Goal: Task Accomplishment & Management: Complete application form

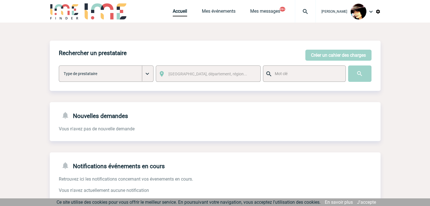
click at [300, 12] on img at bounding box center [305, 11] width 20 height 7
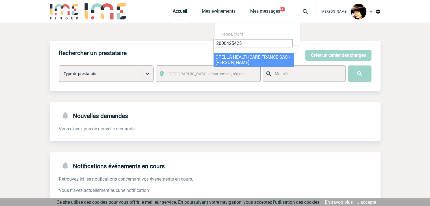
type input "2000425425"
select select "24926"
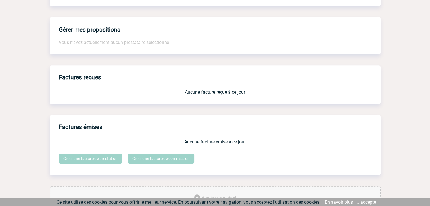
scroll to position [467, 0]
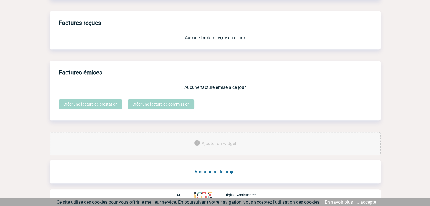
click at [224, 170] on link "Abandonner le projet" at bounding box center [215, 171] width 41 height 5
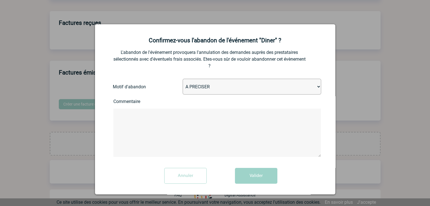
click at [199, 89] on select "A PRECISER Projet annulé Projet reporté Evénement organisé en interne A fait ap…" at bounding box center [252, 87] width 139 height 16
select select "ABANDON_PROJET_02"
click at [183, 79] on select "A PRECISER Projet annulé Projet reporté Evénement organisé en interne A fait ap…" at bounding box center [252, 87] width 139 height 16
click at [248, 178] on button "Valider" at bounding box center [256, 176] width 42 height 16
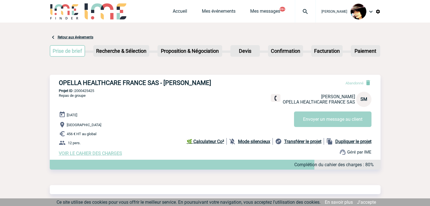
scroll to position [270, 0]
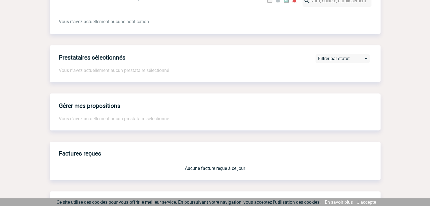
click at [245, 107] on div "Gérer mes propositions Vous n'avez actuellement aucun prestataire sélectionné" at bounding box center [215, 112] width 331 height 37
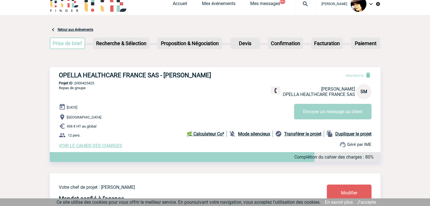
scroll to position [0, 0]
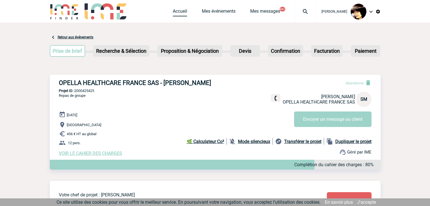
click at [173, 14] on link "Accueil" at bounding box center [180, 12] width 14 height 8
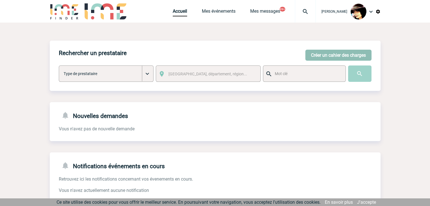
click at [325, 55] on button "Créer un cahier des charges" at bounding box center [338, 55] width 66 height 11
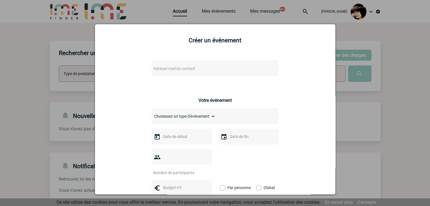
click at [190, 68] on span "Adresse mail du contact" at bounding box center [174, 68] width 42 height 5
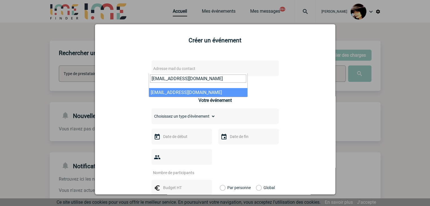
type input "marie.mach@mbda-systems.com"
select select "126871"
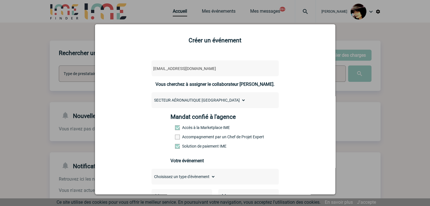
click at [176, 139] on span at bounding box center [177, 137] width 5 height 5
click at [0, 0] on input "Accompagnement par un Chef de Projet Expert" at bounding box center [0, 0] width 0 height 0
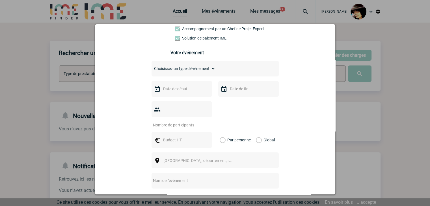
scroll to position [113, 0]
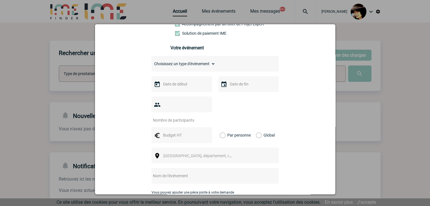
click at [175, 27] on span at bounding box center [177, 24] width 5 height 5
click at [0, 0] on input "Accompagnement par un Chef de Projet Expert" at bounding box center [0, 0] width 0 height 0
click at [173, 65] on select "Choisissez un type d'évènement Séminaire avec nuitée Séminaire sans nuitée Repa…" at bounding box center [184, 64] width 64 height 8
select select "4"
click at [152, 62] on select "Choisissez un type d'évènement Séminaire avec nuitée Séminaire sans nuitée Repa…" at bounding box center [184, 64] width 64 height 8
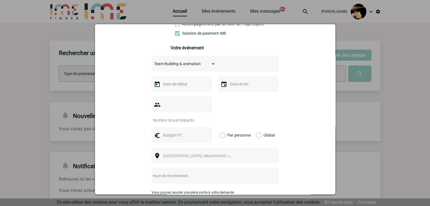
click at [164, 86] on input "text" at bounding box center [181, 84] width 39 height 7
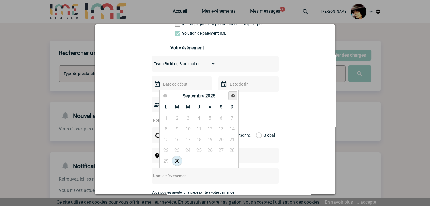
click at [230, 96] on link "Suivant" at bounding box center [232, 96] width 9 height 9
click at [187, 149] on link "22" at bounding box center [188, 150] width 10 height 10
type input "22-10-2025"
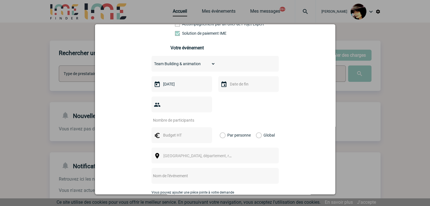
click at [163, 117] on input "number" at bounding box center [178, 120] width 53 height 7
type input "11"
click at [180, 172] on input "text" at bounding box center [208, 175] width 112 height 7
paste input "Portage pour Team Building RAO CSS Int."
type input "CENTRALISATION - Portage pour Team Building RAO CSS Int."
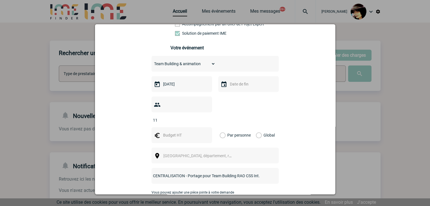
click at [177, 154] on span "Ville, département, région..." at bounding box center [202, 156] width 79 height 5
drag, startPoint x: 174, startPoint y: 157, endPoint x: 144, endPoint y: 154, distance: 30.7
click at [144, 158] on body "[PERSON_NAME] Accueil Mes événements 99+" at bounding box center [215, 173] width 430 height 346
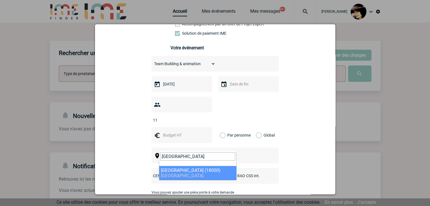
type input "Bourges"
select select "2630"
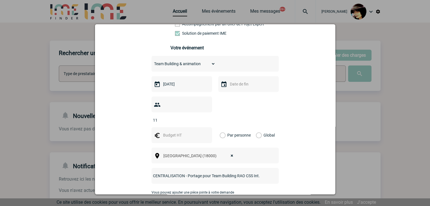
click at [176, 132] on input "text" at bounding box center [181, 135] width 39 height 7
type input "900"
click at [256, 128] on label "Global" at bounding box center [258, 136] width 4 height 16
click at [0, 0] on input "Global" at bounding box center [0, 0] width 0 height 0
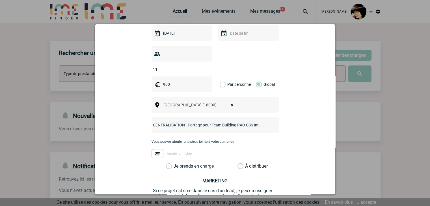
scroll to position [213, 0]
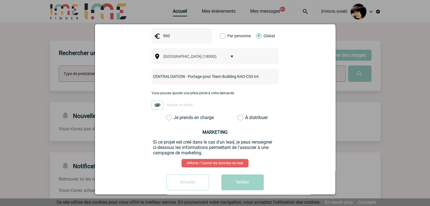
click at [238, 115] on label "À distribuer" at bounding box center [241, 118] width 6 height 6
click at [0, 0] on input "À distribuer" at bounding box center [0, 0] width 0 height 0
click at [251, 176] on button "Valider" at bounding box center [242, 183] width 42 height 16
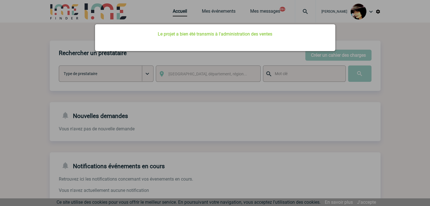
drag, startPoint x: 339, startPoint y: 120, endPoint x: 257, endPoint y: 75, distance: 93.5
click at [339, 120] on div at bounding box center [215, 103] width 430 height 206
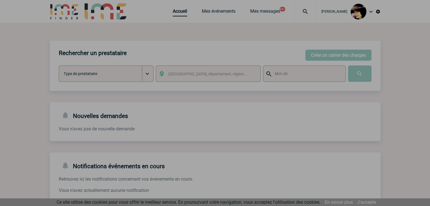
click at [170, 13] on div at bounding box center [215, 103] width 430 height 206
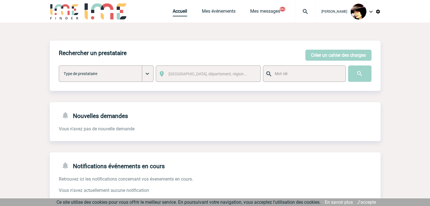
click at [177, 14] on link "Accueil" at bounding box center [180, 12] width 14 height 8
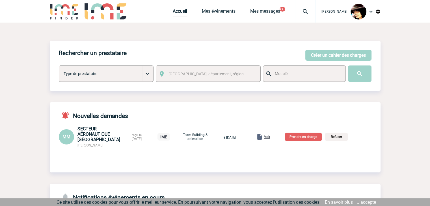
click at [303, 139] on p "Prendre en charge" at bounding box center [303, 137] width 37 height 8
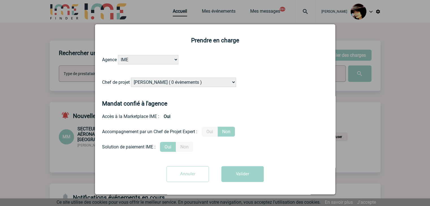
click at [171, 85] on select "Alizée VERLAGUET ( 0 évènements ) Anne-Françoise BONHOMME ( 186 évènements ) An…" at bounding box center [183, 82] width 105 height 9
select select "129741"
click at [168, 83] on select "Alizée VERLAGUET ( 0 évènements ) Anne-Françoise BONHOMME ( 186 évènements ) An…" at bounding box center [183, 82] width 105 height 9
click at [243, 175] on button "Valider" at bounding box center [242, 175] width 42 height 16
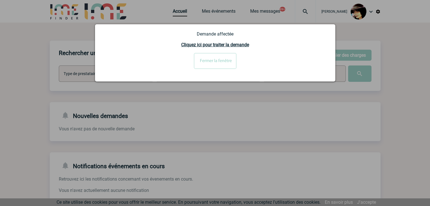
click at [212, 60] on input "Fermer la fenêtre" at bounding box center [215, 61] width 42 height 16
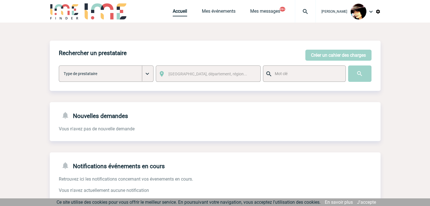
click at [173, 12] on link "Accueil" at bounding box center [180, 12] width 14 height 8
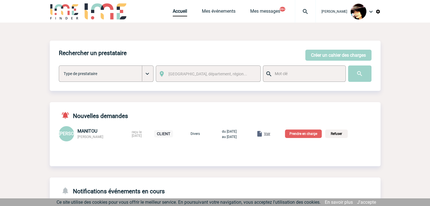
click at [270, 134] on span "Voir" at bounding box center [267, 134] width 6 height 4
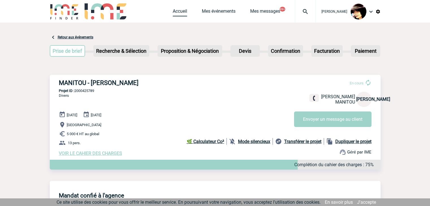
click at [173, 10] on link "Accueil" at bounding box center [180, 12] width 14 height 8
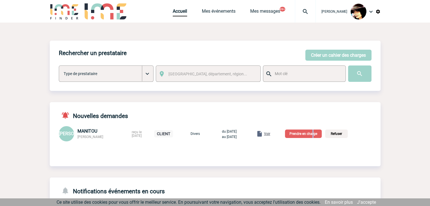
click at [320, 136] on p "Prendre en charge" at bounding box center [303, 134] width 37 height 8
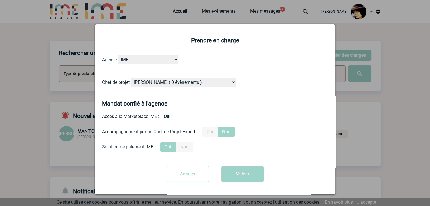
click at [183, 81] on select "Alizée VERLAGUET ( 0 évènements ) Anne-Françoise BONHOMME ( 186 évènements ) An…" at bounding box center [183, 82] width 105 height 9
select select "131347"
click at [190, 80] on select "Alizée VERLAGUET ( 0 évènements ) Anne-Françoise BONHOMME ( 186 évènements ) An…" at bounding box center [183, 82] width 105 height 9
click at [210, 129] on label "Oui" at bounding box center [210, 132] width 16 height 10
click at [0, 0] on input "Oui" at bounding box center [0, 0] width 0 height 0
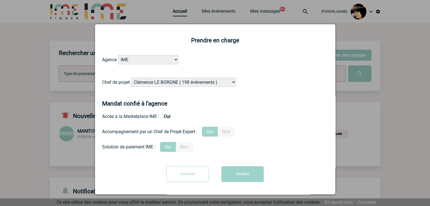
click at [249, 176] on button "Valider" at bounding box center [242, 175] width 42 height 16
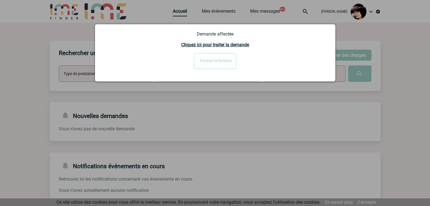
drag, startPoint x: 204, startPoint y: 57, endPoint x: 212, endPoint y: 57, distance: 7.1
click at [204, 57] on input "Fermer la fenêtre" at bounding box center [215, 61] width 42 height 16
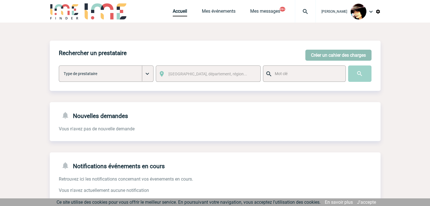
click at [320, 57] on button "Créer un cahier des charges" at bounding box center [338, 55] width 66 height 11
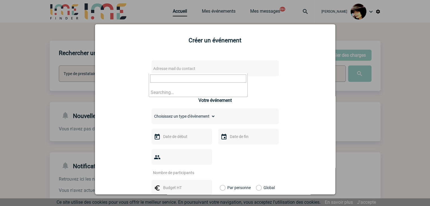
click at [188, 68] on span "Adresse mail du contact" at bounding box center [174, 68] width 42 height 5
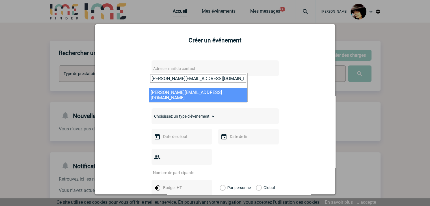
type input "marianne.lechevin@mbda-systems.com"
select select "132548"
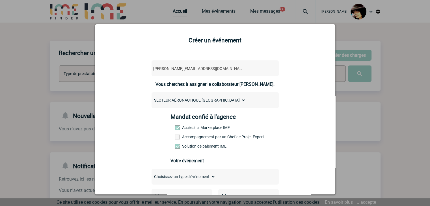
click at [175, 137] on span at bounding box center [177, 137] width 5 height 5
click at [0, 0] on input "Accompagnement par un Chef de Projet Expert" at bounding box center [0, 0] width 0 height 0
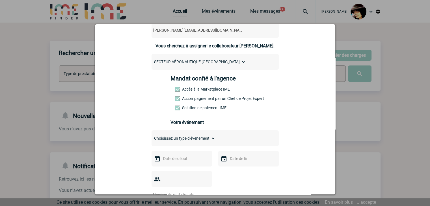
scroll to position [57, 0]
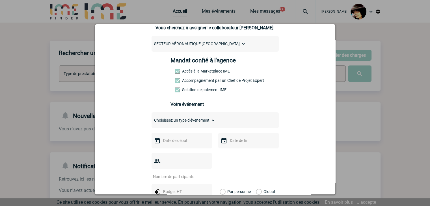
click at [161, 123] on select "Choisissez un type d'évènement Séminaire avec nuitée Séminaire sans nuitée Repa…" at bounding box center [184, 121] width 64 height 8
select select "3"
click at [152, 118] on select "Choisissez un type d'évènement Séminaire avec nuitée Séminaire sans nuitée Repa…" at bounding box center [184, 121] width 64 height 8
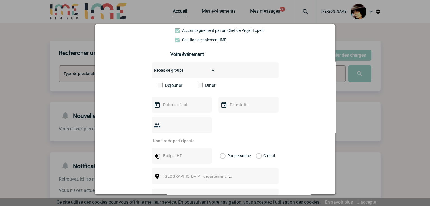
scroll to position [113, 0]
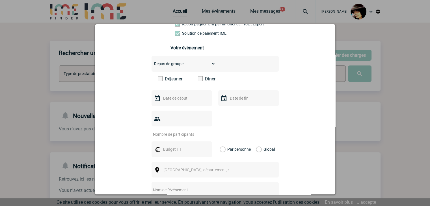
click at [173, 187] on input "text" at bounding box center [208, 190] width 112 height 7
paste input "EBM"
type input "EBM"
click at [167, 131] on input "number" at bounding box center [178, 134] width 53 height 7
type input "22"
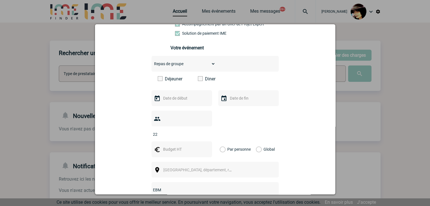
click at [166, 100] on input "text" at bounding box center [181, 98] width 39 height 7
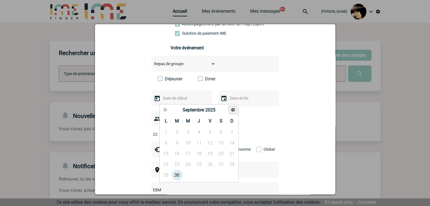
click at [232, 111] on span "Suivant" at bounding box center [233, 110] width 5 height 5
click at [189, 155] on link "12" at bounding box center [188, 154] width 10 height 10
type input "12-11-2025"
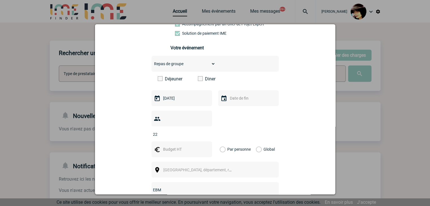
click at [198, 81] on span at bounding box center [200, 78] width 5 height 5
click at [0, 0] on input "Diner" at bounding box center [0, 0] width 0 height 0
click at [163, 146] on input "text" at bounding box center [181, 149] width 39 height 7
type input "1450"
click at [259, 142] on div "Global" at bounding box center [264, 150] width 19 height 16
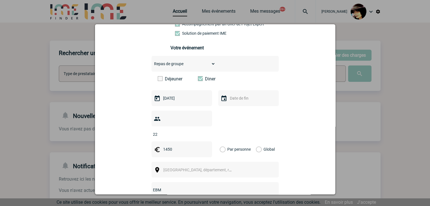
click at [257, 142] on label "Global" at bounding box center [258, 150] width 4 height 16
click at [0, 0] on input "Global" at bounding box center [0, 0] width 0 height 0
click at [174, 168] on span "[GEOGRAPHIC_DATA], département, région..." at bounding box center [202, 170] width 79 height 5
click at [173, 153] on div "Choisissez un type d'évènement Séminaire avec nuitée Séminaire sans nuitée Repa…" at bounding box center [215, 145] width 127 height 178
click at [170, 168] on span "[GEOGRAPHIC_DATA], département, région..." at bounding box center [202, 170] width 79 height 5
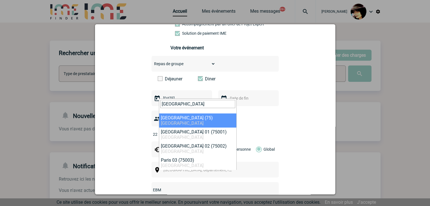
type input "paris"
select select "3"
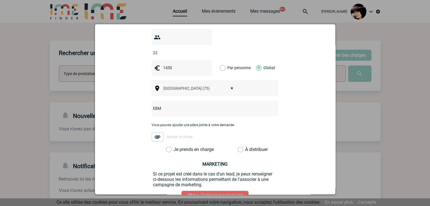
scroll to position [198, 0]
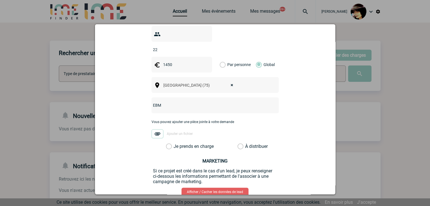
drag, startPoint x: 239, startPoint y: 137, endPoint x: 249, endPoint y: 138, distance: 10.0
click at [239, 144] on label "À distribuer" at bounding box center [241, 147] width 6 height 6
click at [0, 0] on input "À distribuer" at bounding box center [0, 0] width 0 height 0
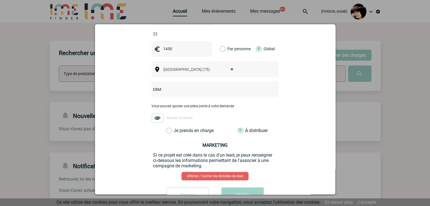
scroll to position [227, 0]
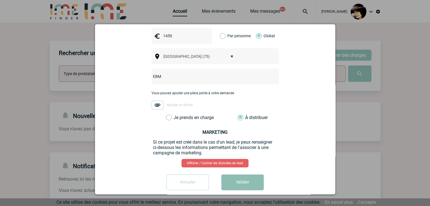
click at [240, 175] on button "Valider" at bounding box center [242, 183] width 42 height 16
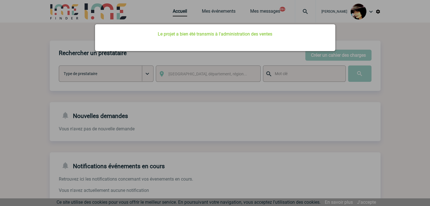
scroll to position [0, 0]
drag, startPoint x: 207, startPoint y: 110, endPoint x: 197, endPoint y: 74, distance: 37.1
click at [207, 110] on div at bounding box center [215, 103] width 430 height 206
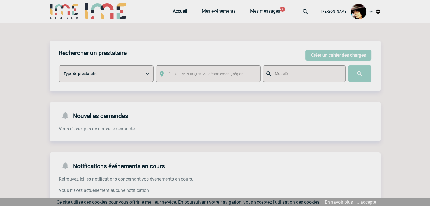
click at [174, 12] on body "Rachel SABOUREAU Accueil Mes événements 99+" at bounding box center [215, 173] width 430 height 346
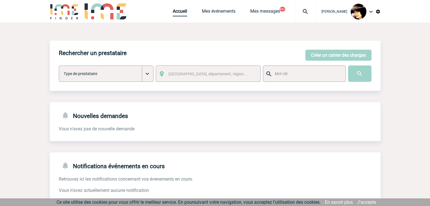
click at [174, 14] on link "Accueil" at bounding box center [180, 12] width 14 height 8
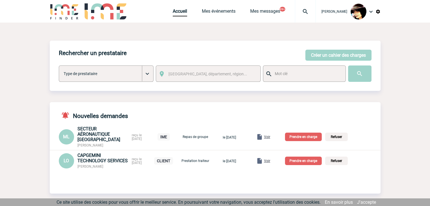
click at [270, 138] on span "Voir" at bounding box center [267, 137] width 6 height 4
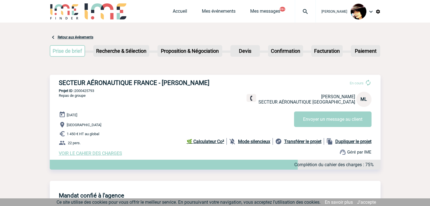
drag, startPoint x: 171, startPoint y: 11, endPoint x: 177, endPoint y: 11, distance: 6.5
click at [173, 12] on link "Accueil" at bounding box center [180, 12] width 14 height 8
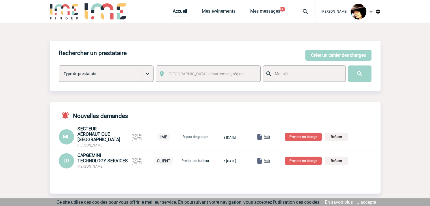
click at [322, 139] on p "Prendre en charge" at bounding box center [303, 137] width 37 height 8
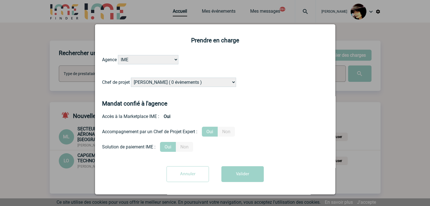
click at [157, 81] on select "[PERSON_NAME] ( 0 évènements ) [PERSON_NAME] ( 186 évènements ) [PERSON_NAME] (…" at bounding box center [183, 82] width 105 height 9
click at [157, 81] on select "Alizée VERLAGUET ( 0 évènements ) Anne-Françoise BONHOMME ( 186 évènements ) An…" at bounding box center [183, 82] width 105 height 9
select select "129741"
click at [157, 81] on select "Alizée VERLAGUET ( 0 évènements ) Anne-Françoise BONHOMME ( 186 évènements ) An…" at bounding box center [183, 82] width 105 height 9
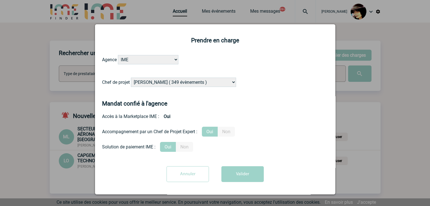
drag, startPoint x: 254, startPoint y: 175, endPoint x: 264, endPoint y: 171, distance: 11.0
click at [253, 175] on button "Valider" at bounding box center [242, 175] width 42 height 16
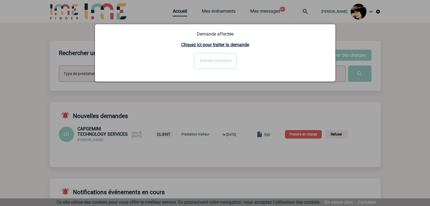
click at [272, 134] on div at bounding box center [215, 103] width 430 height 206
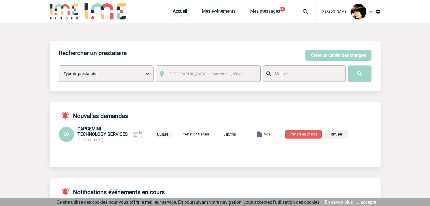
click at [274, 136] on body "Rachel SABOUREAU Accueil Mes événements 99+" at bounding box center [215, 185] width 430 height 370
click at [270, 136] on span "Voir" at bounding box center [267, 135] width 6 height 4
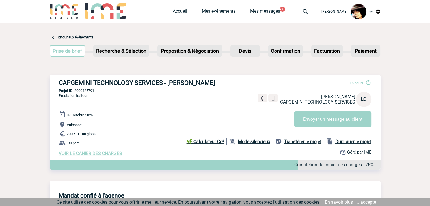
click at [113, 153] on span "VOIR LE CAHIER DES CHARGES" at bounding box center [90, 153] width 63 height 5
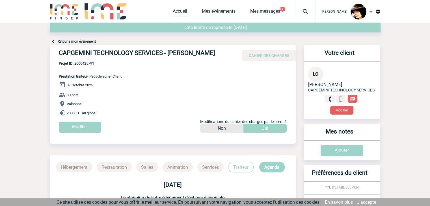
click at [173, 11] on link "Accueil" at bounding box center [180, 12] width 14 height 8
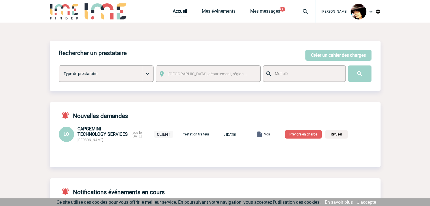
drag, startPoint x: 104, startPoint y: 143, endPoint x: 78, endPoint y: 142, distance: 26.3
click at [78, 142] on div "CAPGEMINI TECHNOLOGY SERVICES [PERSON_NAME]" at bounding box center [102, 134] width 51 height 16
copy span "[PERSON_NAME]"
click at [309, 134] on p "Prendre en charge" at bounding box center [303, 134] width 37 height 8
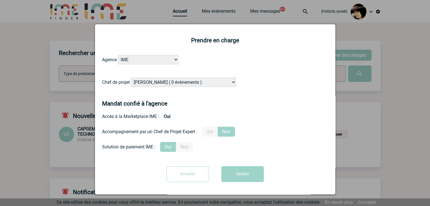
click at [188, 85] on select "Alizée VERLAGUET ( 0 évènements ) Anne-Françoise BONHOMME ( 186 évènements ) An…" at bounding box center [183, 82] width 105 height 9
select select "122719"
click at [188, 85] on select "Alizée VERLAGUET ( 0 évènements ) Anne-Françoise BONHOMME ( 186 évènements ) An…" at bounding box center [183, 82] width 105 height 9
drag, startPoint x: 216, startPoint y: 133, endPoint x: 263, endPoint y: 173, distance: 61.4
click at [216, 133] on label "Oui" at bounding box center [210, 132] width 16 height 10
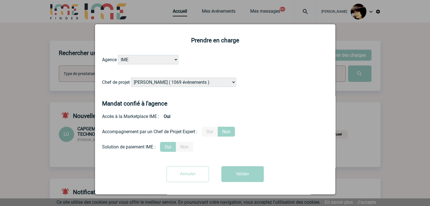
click at [0, 0] on input "Oui" at bounding box center [0, 0] width 0 height 0
click at [251, 172] on button "Valider" at bounding box center [242, 175] width 42 height 16
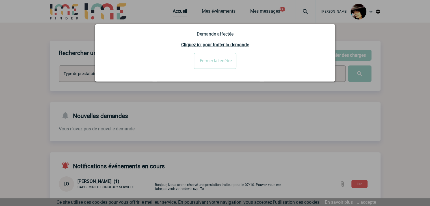
click at [216, 62] on input "Fermer la fenêtre" at bounding box center [215, 61] width 42 height 16
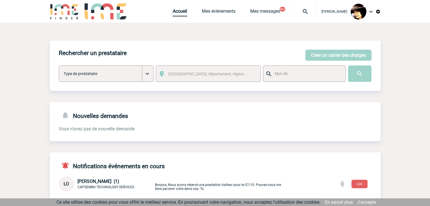
click at [379, 11] on img at bounding box center [378, 11] width 5 height 5
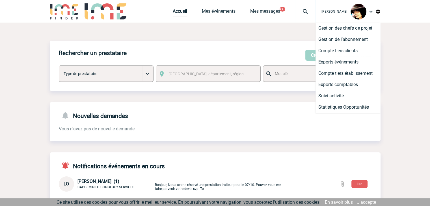
click at [302, 12] on img at bounding box center [305, 11] width 20 height 7
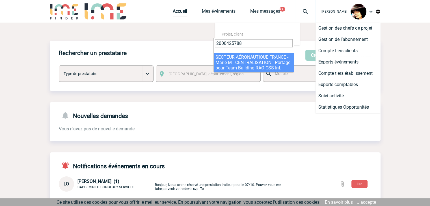
type input "2000425788"
select select "25289"
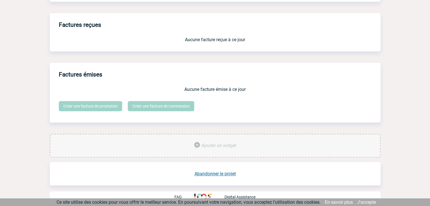
scroll to position [467, 0]
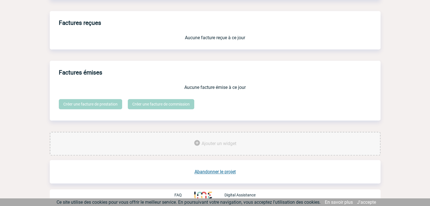
click at [215, 172] on link "Abandonner le projet" at bounding box center [215, 171] width 41 height 5
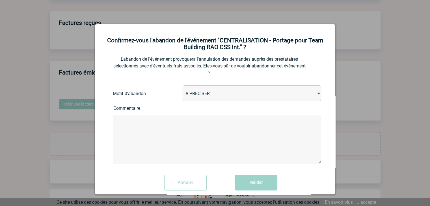
click at [211, 93] on select "A PRECISER Projet annulé Projet reporté Evénement organisé en interne A fait ap…" at bounding box center [252, 94] width 139 height 16
select select "ABANDON_PROJET_15"
click at [183, 87] on select "A PRECISER Projet annulé Projet reporté Evénement organisé en interne A fait ap…" at bounding box center [252, 94] width 139 height 16
click at [249, 187] on button "Valider" at bounding box center [256, 183] width 42 height 16
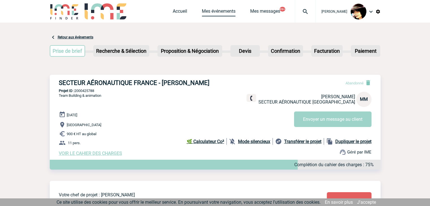
click at [219, 14] on link "Mes événements" at bounding box center [219, 12] width 34 height 8
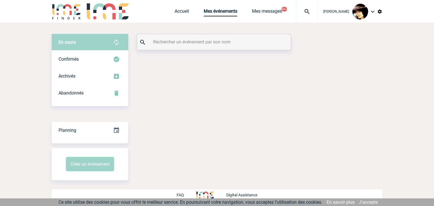
click at [202, 43] on input "text" at bounding box center [215, 42] width 126 height 8
paste input "[PERSON_NAME]"
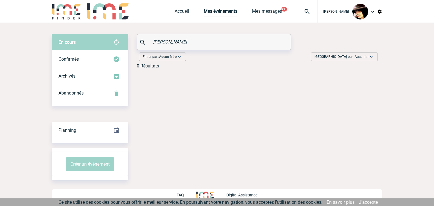
click at [167, 42] on input "[PERSON_NAME]" at bounding box center [215, 42] width 126 height 8
type input "Tranqui"
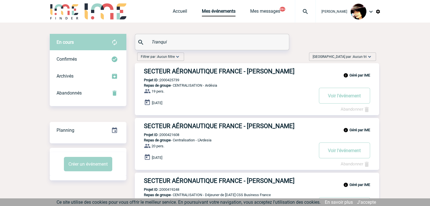
click at [189, 72] on h3 "SECTEUR AÉRONAUTIQUE FRANCE - [PERSON_NAME]" at bounding box center [229, 71] width 170 height 7
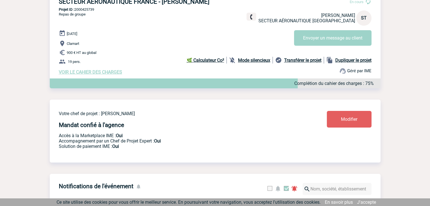
scroll to position [72, 0]
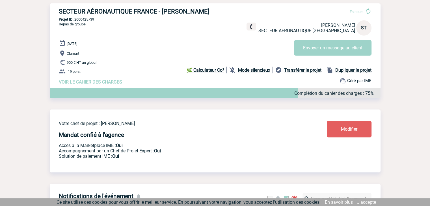
click at [79, 84] on span "VOIR LE CAHIER DES CHARGES" at bounding box center [90, 81] width 63 height 5
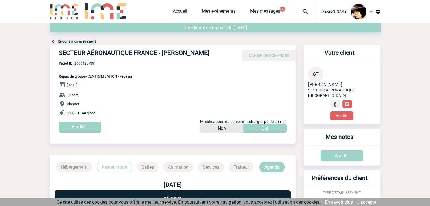
click at [87, 65] on span "Projet ID : 2000425739" at bounding box center [95, 63] width 73 height 4
copy span "2000425739"
click at [173, 10] on link "Accueil" at bounding box center [180, 12] width 14 height 8
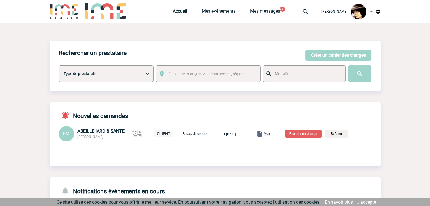
click at [308, 134] on p "Prendre en charge" at bounding box center [303, 134] width 37 height 8
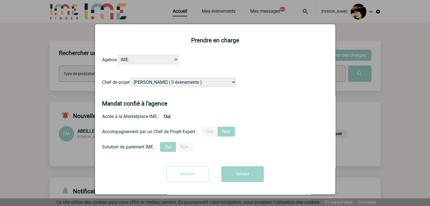
click at [175, 84] on select "[PERSON_NAME] ( 0 évènements ) [PERSON_NAME] ( 186 évènements ) [PERSON_NAME] (…" at bounding box center [183, 82] width 105 height 9
select select "131234"
drag, startPoint x: 181, startPoint y: 81, endPoint x: 187, endPoint y: 83, distance: 6.7
click at [182, 81] on select "[PERSON_NAME] ( 0 évènements ) [PERSON_NAME] ( 186 évènements ) [PERSON_NAME] (…" at bounding box center [183, 82] width 105 height 9
drag, startPoint x: 211, startPoint y: 131, endPoint x: 233, endPoint y: 166, distance: 40.6
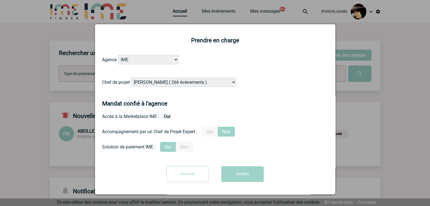
click at [211, 132] on label "Oui" at bounding box center [210, 132] width 16 height 10
click at [0, 0] on input "Oui" at bounding box center [0, 0] width 0 height 0
click at [236, 181] on button "Valider" at bounding box center [242, 175] width 42 height 16
